Goal: Information Seeking & Learning: Learn about a topic

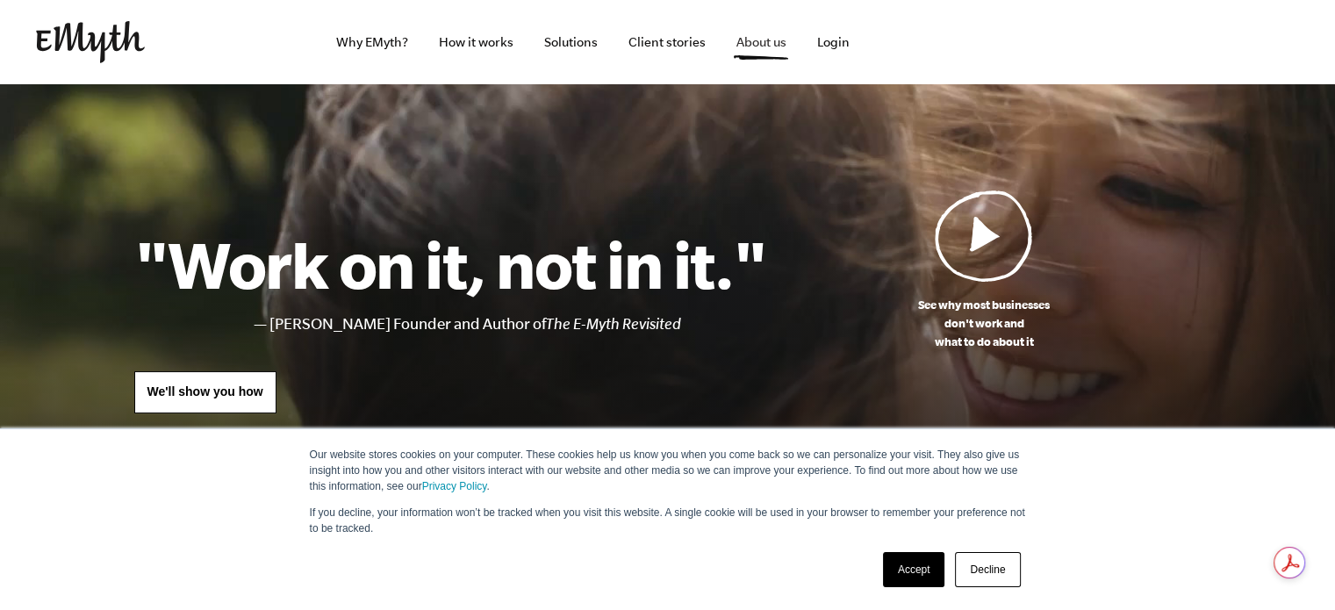
click at [776, 37] on link "About us" at bounding box center [761, 42] width 78 height 84
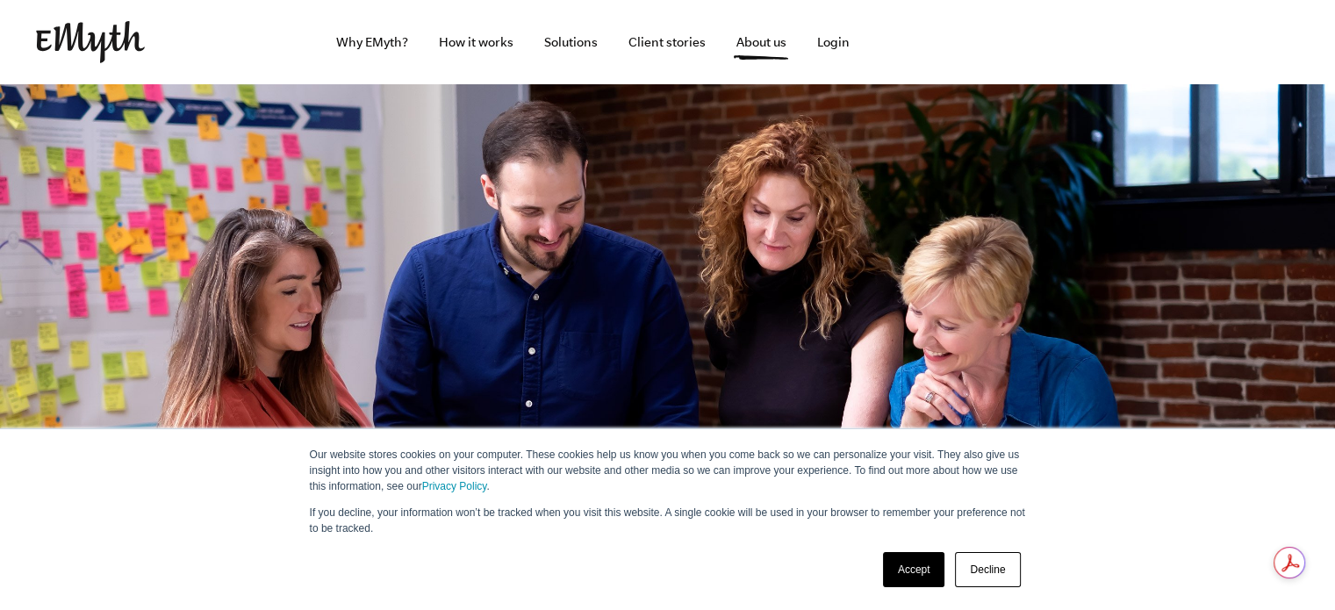
click at [920, 580] on link "Accept" at bounding box center [914, 569] width 62 height 35
